Goal: Find specific page/section: Find specific page/section

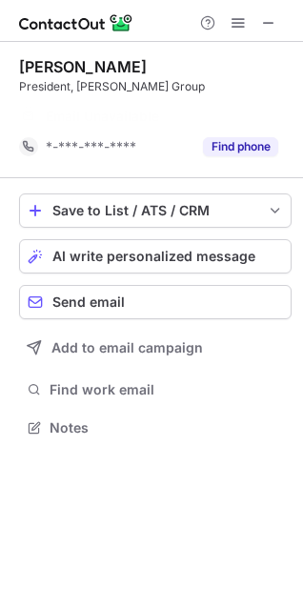
scroll to position [384, 303]
